Goal: Communication & Community: Share content

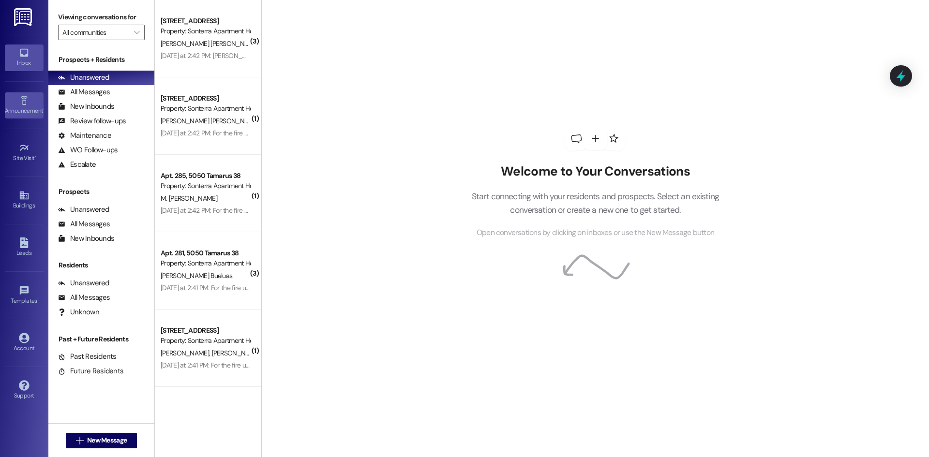
click at [27, 100] on icon at bounding box center [24, 100] width 11 height 11
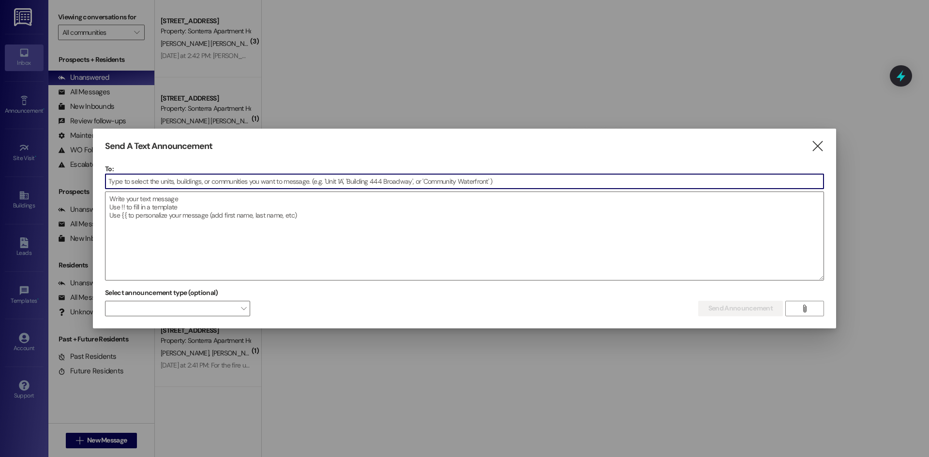
click at [182, 182] on input at bounding box center [464, 181] width 718 height 15
type input "t"
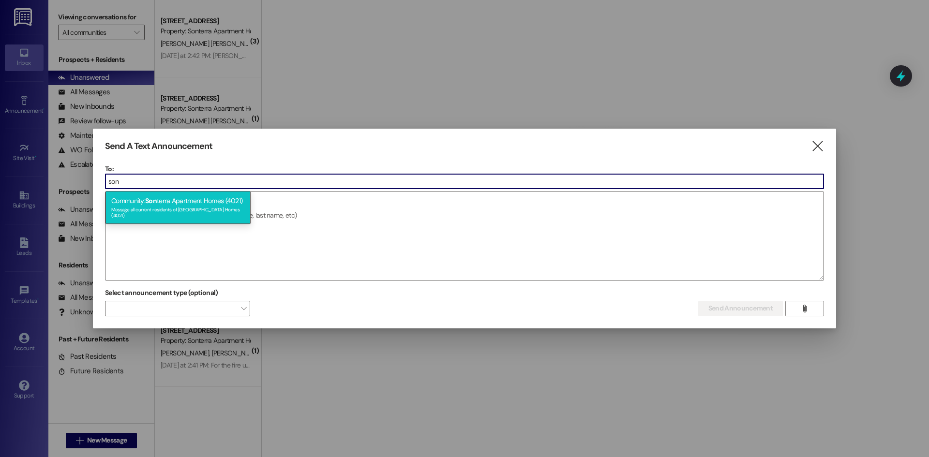
type input "son"
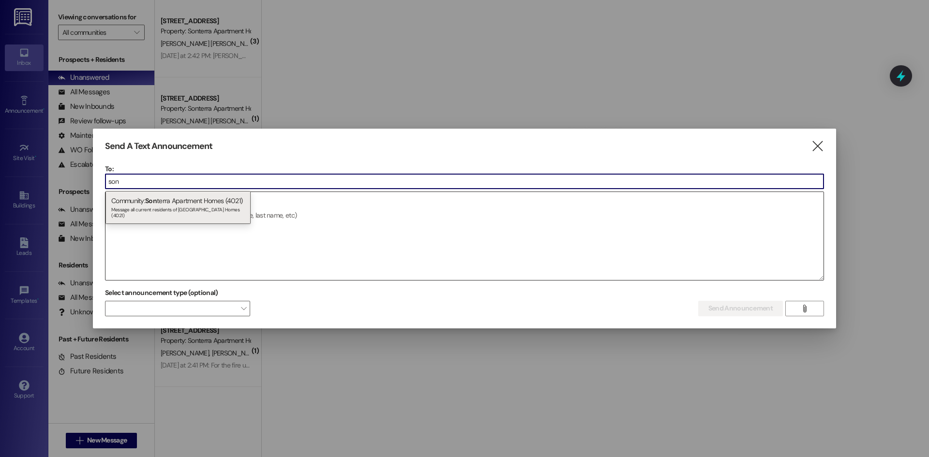
click at [168, 203] on div "Community: Son terra Apartment Homes (4021) Message all current residents of [G…" at bounding box center [177, 207] width 145 height 33
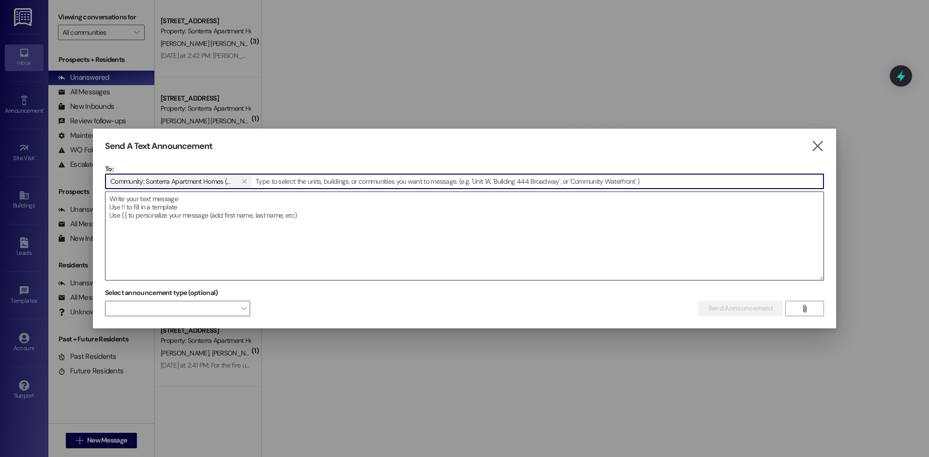
click at [163, 206] on textarea at bounding box center [464, 236] width 718 height 88
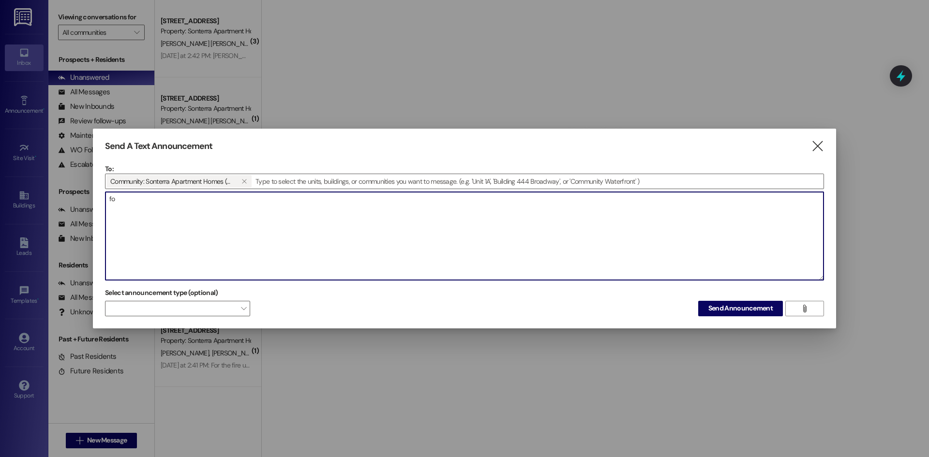
type textarea "f"
click at [288, 203] on textarea "good morning, for the affected fire units, the truck is here," at bounding box center [464, 236] width 718 height 88
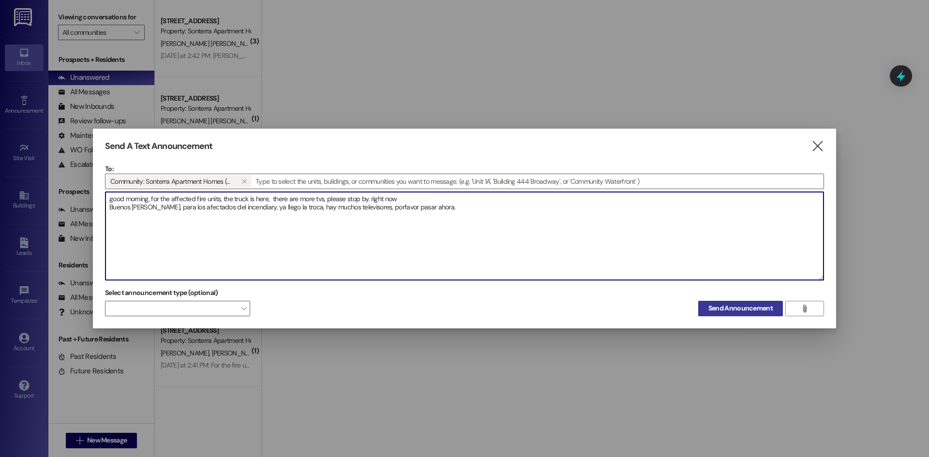
type textarea "good morning, for the affected fire units, the truck is here, there are more tv…"
click at [735, 314] on button "Send Announcement" at bounding box center [740, 308] width 85 height 15
